Goal: Task Accomplishment & Management: Complete application form

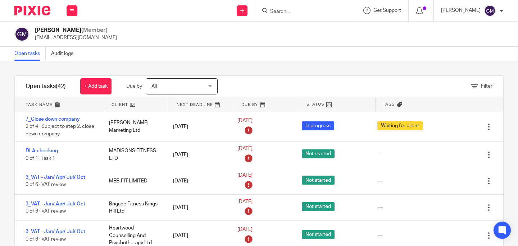
click at [293, 9] on input "Search" at bounding box center [301, 12] width 65 height 6
type input "madisons"
click button "submit" at bounding box center [0, 0] width 0 height 0
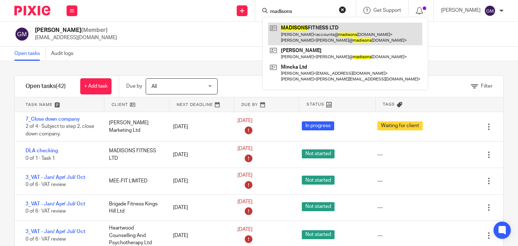
click at [353, 36] on link at bounding box center [345, 34] width 154 height 22
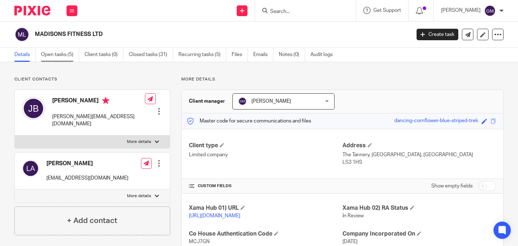
click at [63, 60] on link "Open tasks (5)" at bounding box center [60, 55] width 38 height 14
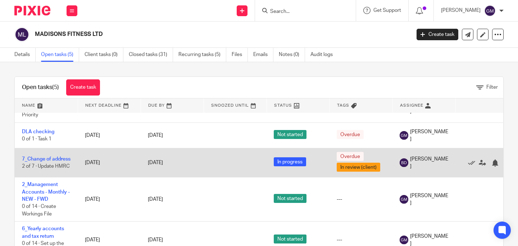
scroll to position [28, 0]
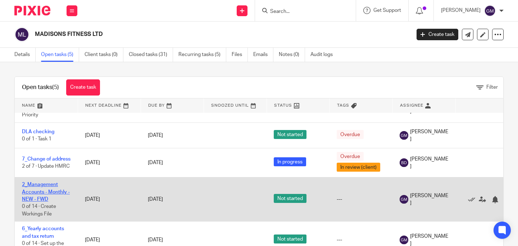
click at [41, 187] on link "2_Management Accounts - Monthly - NEW - FWD" at bounding box center [46, 192] width 48 height 20
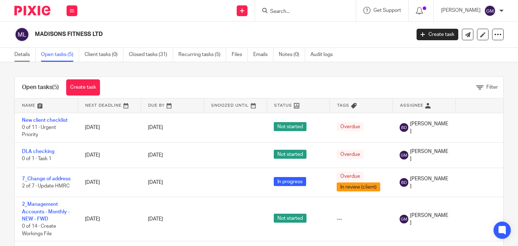
click at [22, 53] on link "Details" at bounding box center [24, 55] width 21 height 14
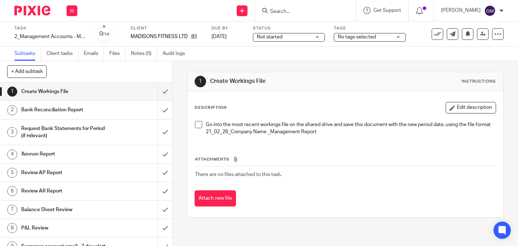
click at [198, 126] on span at bounding box center [198, 124] width 7 height 7
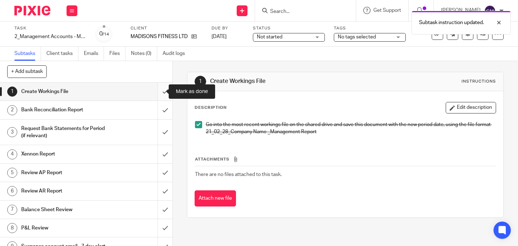
click at [155, 91] on input "submit" at bounding box center [86, 92] width 172 height 18
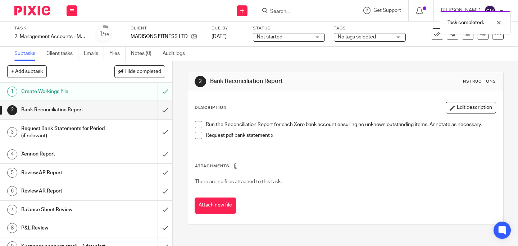
click at [197, 126] on span at bounding box center [198, 124] width 7 height 7
drag, startPoint x: 196, startPoint y: 133, endPoint x: 189, endPoint y: 131, distance: 7.4
click at [196, 133] on span at bounding box center [198, 135] width 7 height 7
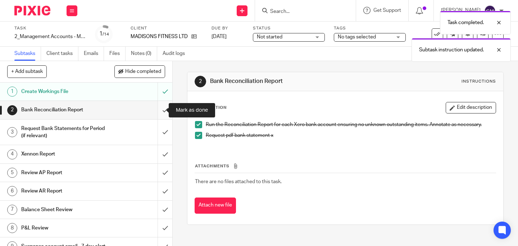
click at [160, 114] on input "submit" at bounding box center [86, 110] width 172 height 18
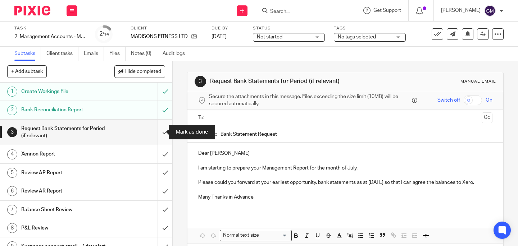
click at [159, 134] on input "submit" at bounding box center [86, 133] width 172 height 26
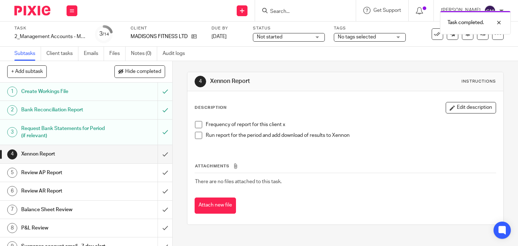
click at [197, 123] on span at bounding box center [198, 124] width 7 height 7
click at [195, 135] on span at bounding box center [198, 135] width 7 height 7
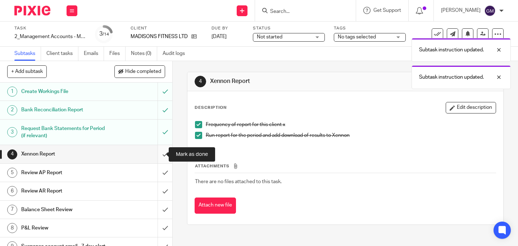
click at [161, 155] on input "submit" at bounding box center [86, 154] width 172 height 18
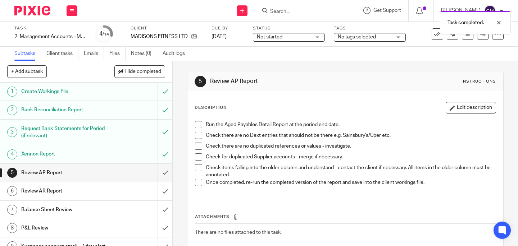
click at [195, 125] on span at bounding box center [198, 124] width 7 height 7
click at [195, 139] on li "Check there are no Dext entries that should not be there e.g. Sainsbury's/Uber …" at bounding box center [345, 137] width 301 height 11
click at [198, 132] on span at bounding box center [198, 135] width 7 height 7
click at [196, 144] on span at bounding box center [198, 146] width 7 height 7
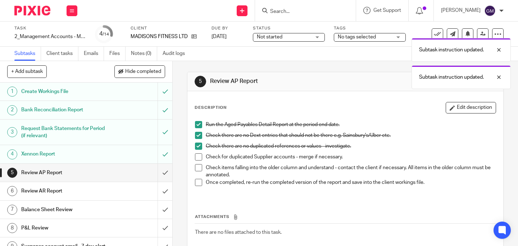
drag, startPoint x: 197, startPoint y: 158, endPoint x: 197, endPoint y: 166, distance: 8.3
click at [197, 158] on span at bounding box center [198, 157] width 7 height 7
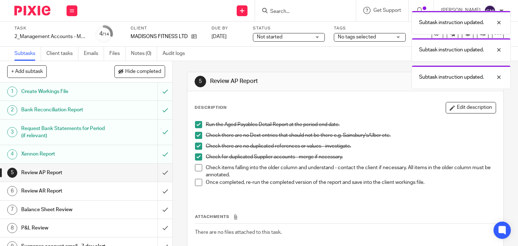
click at [197, 169] on span at bounding box center [198, 167] width 7 height 7
click at [196, 183] on span at bounding box center [198, 182] width 7 height 7
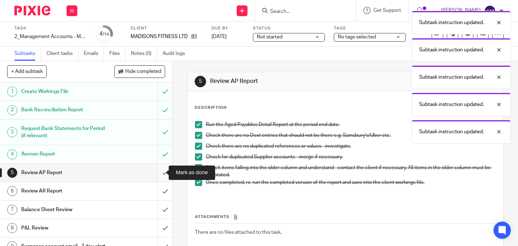
click at [160, 175] on input "submit" at bounding box center [86, 173] width 172 height 18
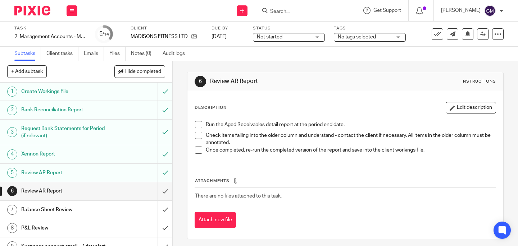
click at [196, 122] on span at bounding box center [198, 124] width 7 height 7
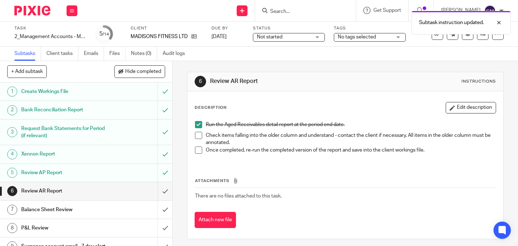
click at [196, 133] on span at bounding box center [198, 135] width 7 height 7
drag, startPoint x: 196, startPoint y: 151, endPoint x: 191, endPoint y: 158, distance: 8.9
click at [196, 151] on span at bounding box center [198, 150] width 7 height 7
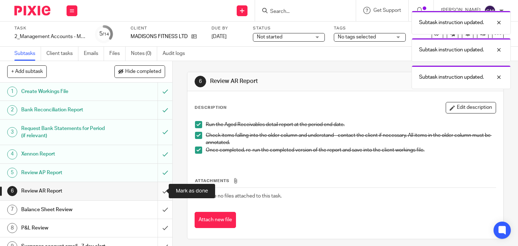
click at [156, 198] on input "submit" at bounding box center [86, 191] width 172 height 18
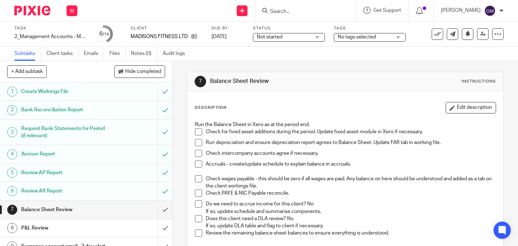
drag, startPoint x: 193, startPoint y: 130, endPoint x: 199, endPoint y: 145, distance: 15.7
click at [195, 130] on span at bounding box center [198, 131] width 7 height 7
click at [199, 145] on span at bounding box center [198, 142] width 7 height 7
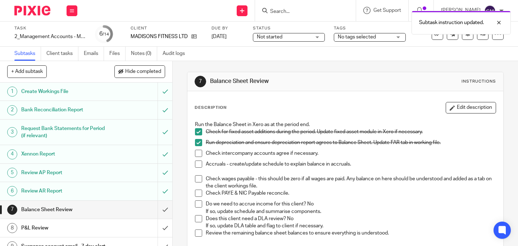
click at [197, 153] on span at bounding box center [198, 153] width 7 height 7
click at [195, 165] on span at bounding box center [198, 164] width 7 height 7
click at [196, 180] on span at bounding box center [198, 178] width 7 height 7
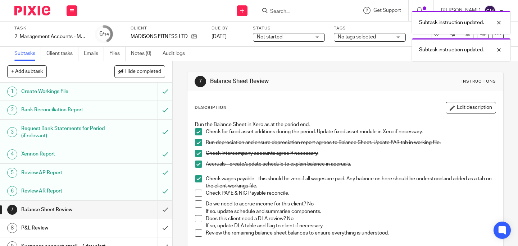
click at [196, 194] on span at bounding box center [198, 193] width 7 height 7
click at [196, 205] on span at bounding box center [198, 204] width 7 height 7
click at [196, 216] on span at bounding box center [198, 218] width 7 height 7
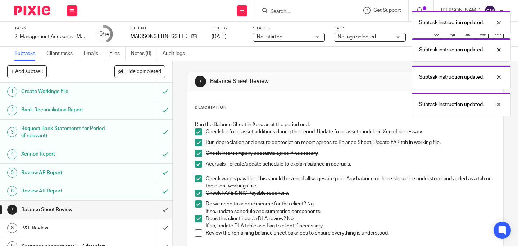
click at [196, 233] on span at bounding box center [198, 233] width 7 height 7
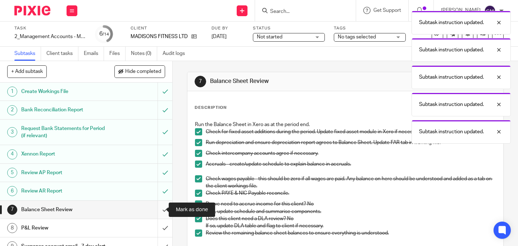
click at [156, 210] on input "submit" at bounding box center [86, 210] width 172 height 18
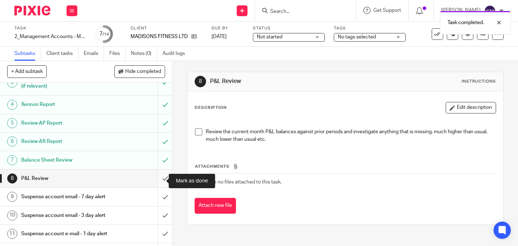
scroll to position [54, 0]
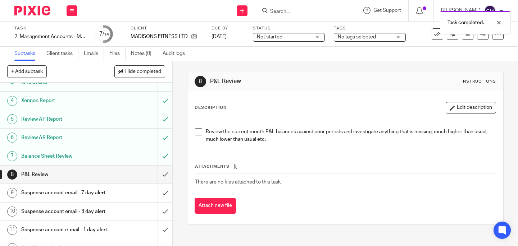
drag, startPoint x: 198, startPoint y: 132, endPoint x: 186, endPoint y: 142, distance: 16.1
click at [198, 132] on span at bounding box center [198, 131] width 7 height 7
click at [160, 173] on input "submit" at bounding box center [86, 175] width 172 height 18
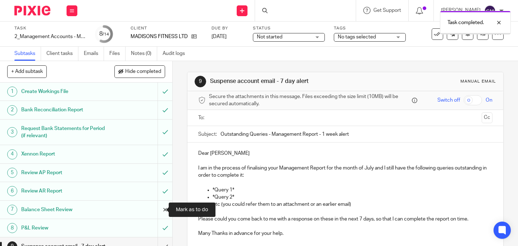
scroll to position [132, 0]
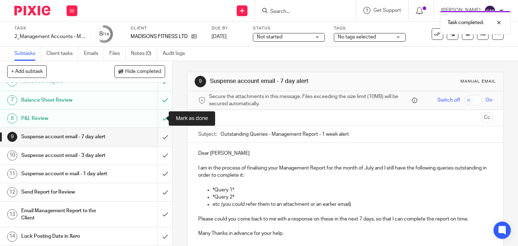
click at [160, 128] on input "submit" at bounding box center [86, 137] width 172 height 18
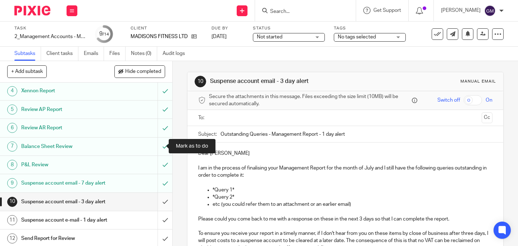
scroll to position [64, 0]
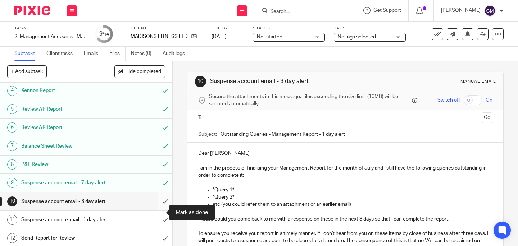
click at [160, 211] on input "submit" at bounding box center [86, 202] width 172 height 18
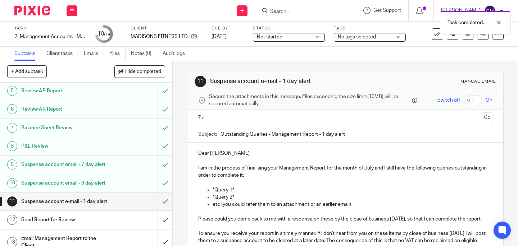
scroll to position [132, 0]
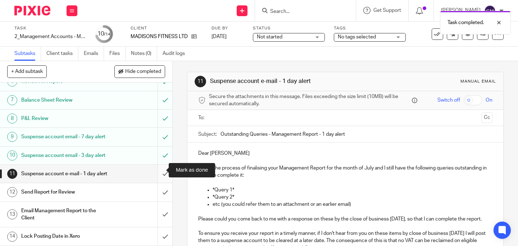
click at [158, 166] on input "submit" at bounding box center [86, 174] width 172 height 18
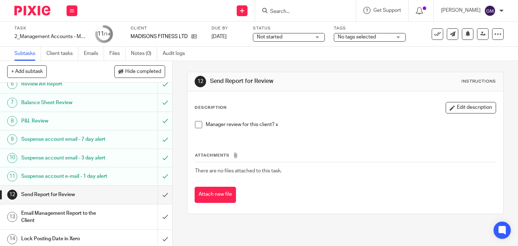
scroll to position [132, 0]
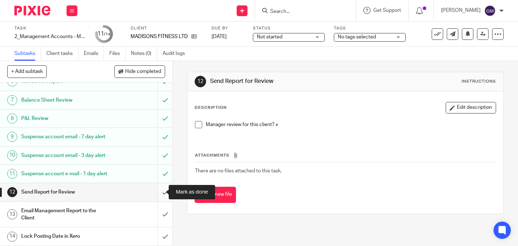
click at [158, 194] on input "submit" at bounding box center [86, 192] width 172 height 18
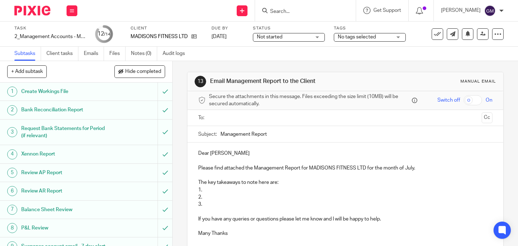
click at [213, 192] on p "1." at bounding box center [345, 190] width 294 height 7
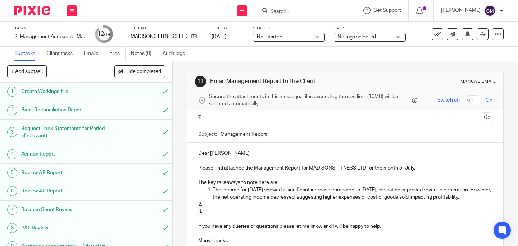
click at [213, 208] on p "2." at bounding box center [345, 204] width 294 height 7
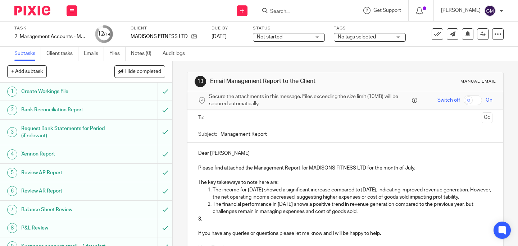
click at [206, 223] on p "3." at bounding box center [345, 219] width 294 height 7
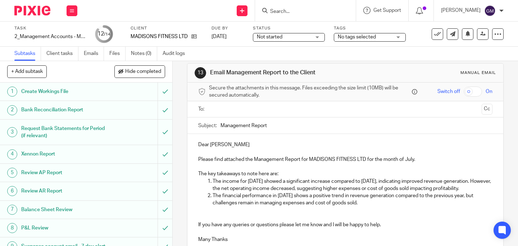
scroll to position [59, 0]
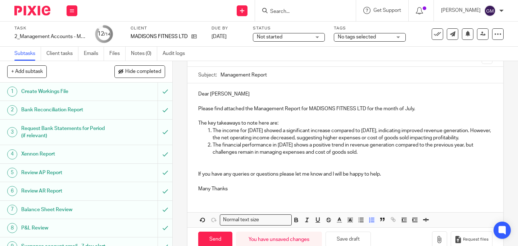
click at [397, 178] on p "If you have any queries or questions please let me know and I will be happy to …" at bounding box center [345, 174] width 294 height 7
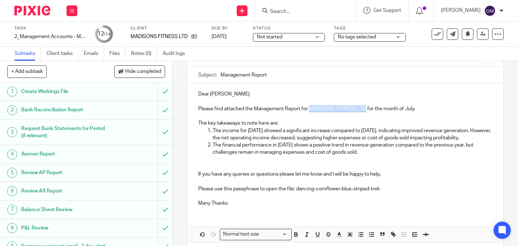
drag, startPoint x: 311, startPoint y: 109, endPoint x: 364, endPoint y: 109, distance: 52.5
click at [364, 109] on p "Please find attached the Management Report for MADISONS FITNESS LTD for the mon…" at bounding box center [345, 108] width 294 height 7
copy p "MADISONS FITNESS LTD"
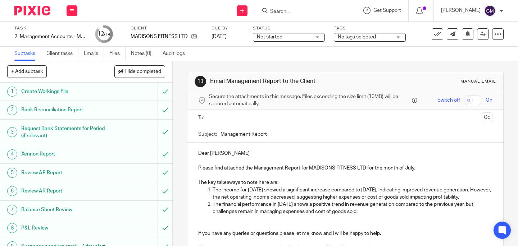
click at [216, 134] on div "Subject: Management Report" at bounding box center [345, 134] width 294 height 16
click at [218, 133] on div "Subject: Management Report" at bounding box center [345, 134] width 294 height 16
click at [220, 134] on input "Management Report" at bounding box center [356, 134] width 272 height 16
paste input "MADISONS FITNESS LTD"
type input "MADISONS FITNESS LTD_July Management Report"
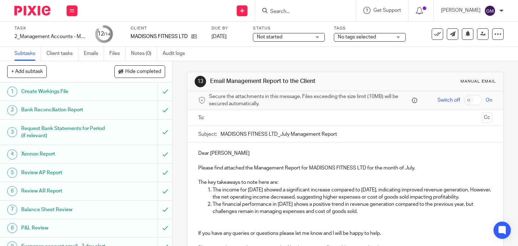
click at [238, 116] on input "text" at bounding box center [344, 118] width 267 height 8
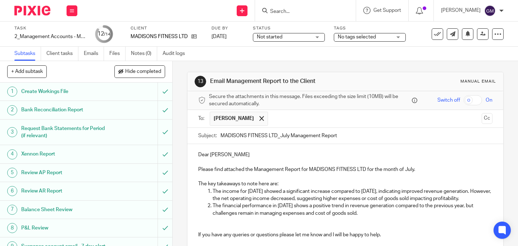
scroll to position [99, 0]
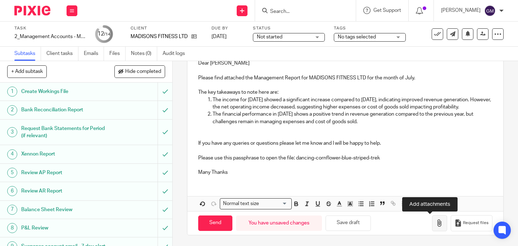
click at [435, 228] on button "button" at bounding box center [439, 223] width 15 height 16
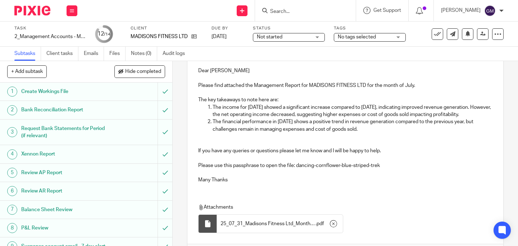
scroll to position [139, 0]
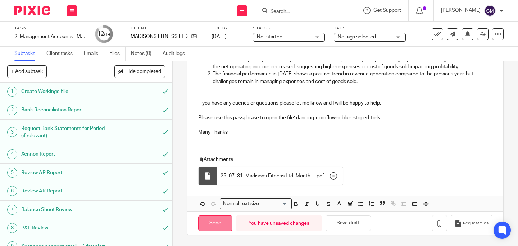
click at [209, 227] on input "Send" at bounding box center [215, 223] width 34 height 15
type input "Sent"
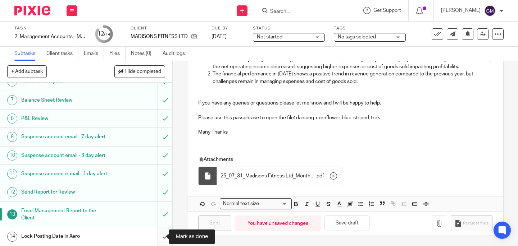
click at [159, 239] on input "submit" at bounding box center [86, 237] width 172 height 18
